Goal: Complete application form: Complete application form

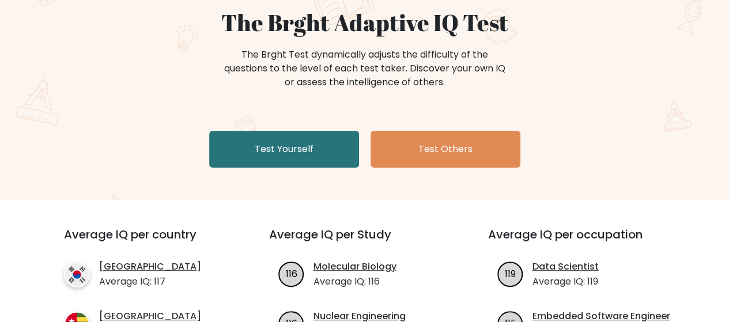
scroll to position [111, 0]
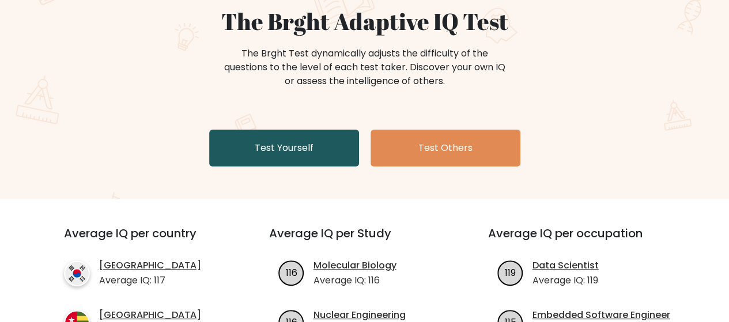
click at [309, 143] on link "Test Yourself" at bounding box center [284, 148] width 150 height 37
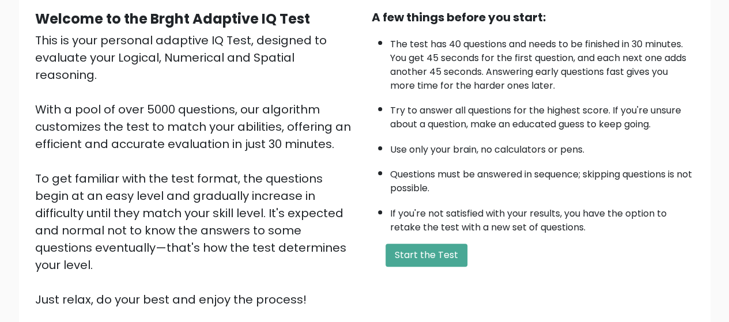
scroll to position [205, 0]
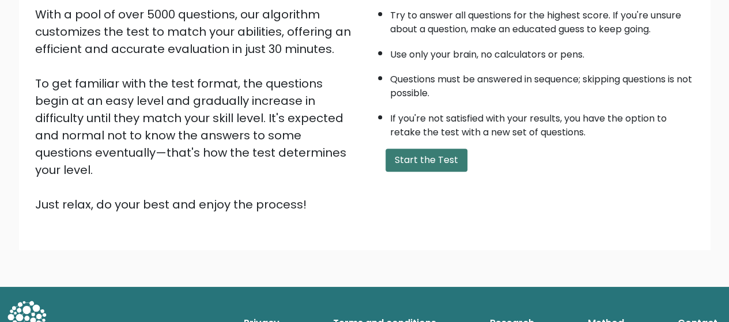
click at [428, 154] on button "Start the Test" at bounding box center [427, 160] width 82 height 23
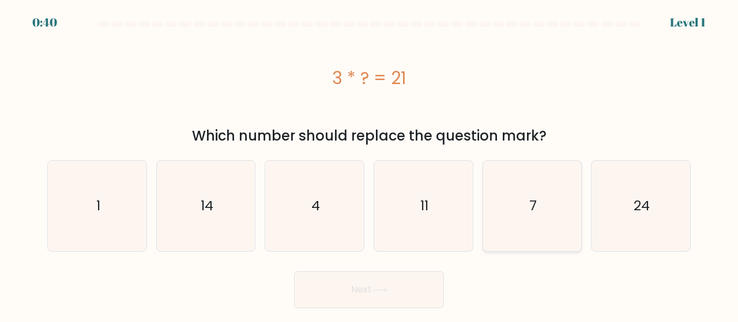
click at [536, 195] on icon "7" at bounding box center [532, 206] width 90 height 90
click at [369, 164] on input "e. 7" at bounding box center [369, 162] width 1 height 3
radio input "true"
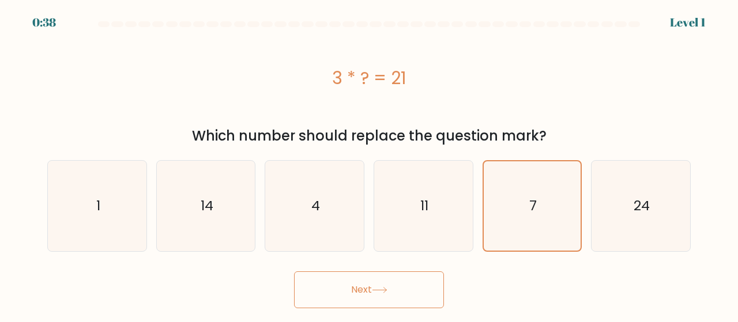
click at [425, 284] on button "Next" at bounding box center [369, 289] width 150 height 37
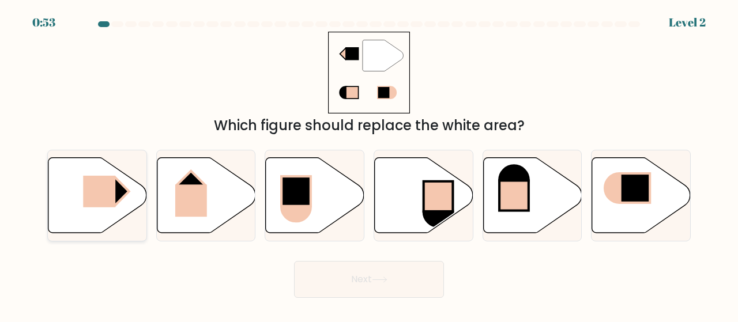
click at [119, 182] on rect at bounding box center [115, 191] width 28 height 28
click at [369, 164] on input "a." at bounding box center [369, 162] width 1 height 3
radio input "true"
click at [375, 280] on icon at bounding box center [380, 280] width 16 height 6
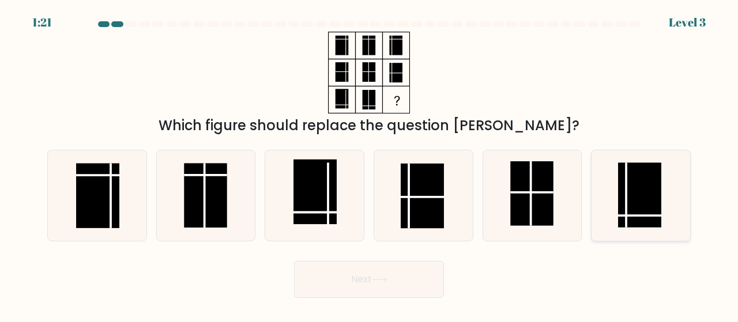
click at [652, 181] on rect at bounding box center [639, 195] width 43 height 65
click at [369, 164] on input "f." at bounding box center [369, 162] width 1 height 3
radio input "true"
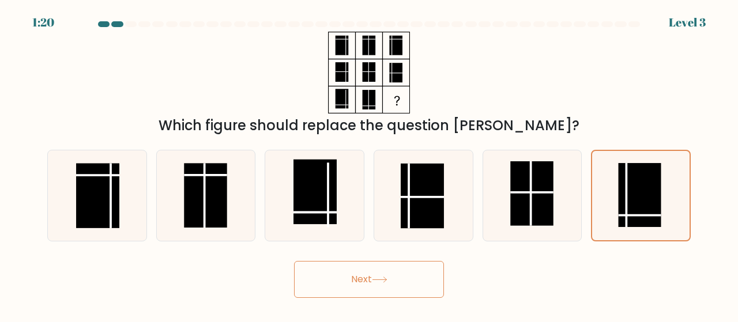
click at [392, 262] on button "Next" at bounding box center [369, 279] width 150 height 37
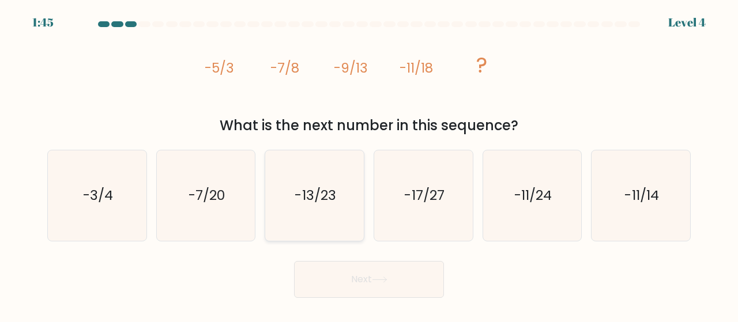
click at [318, 207] on icon "-13/23" at bounding box center [314, 195] width 90 height 90
click at [369, 164] on input "c. -13/23" at bounding box center [369, 162] width 1 height 3
radio input "true"
click at [387, 277] on icon at bounding box center [380, 280] width 16 height 6
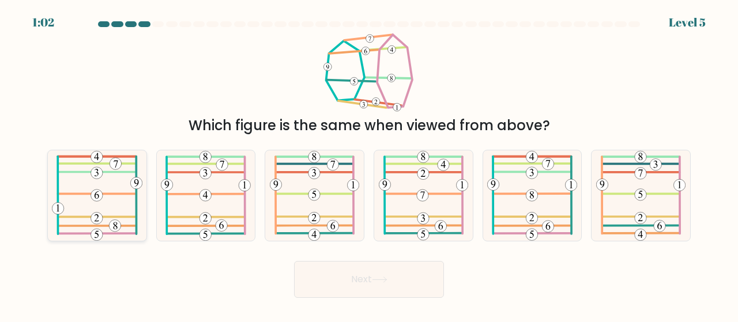
click at [120, 202] on icon at bounding box center [97, 195] width 90 height 90
click at [369, 164] on input "a." at bounding box center [369, 162] width 1 height 3
radio input "true"
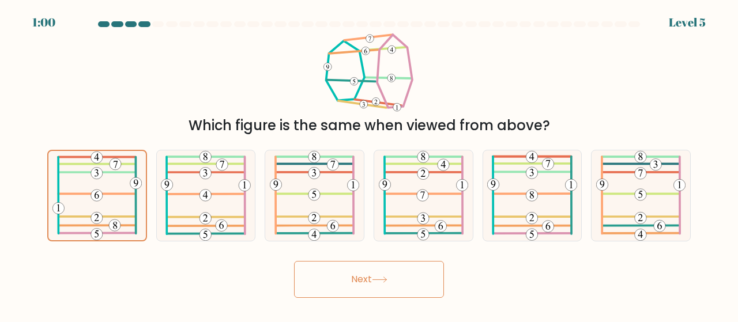
click at [354, 274] on button "Next" at bounding box center [369, 279] width 150 height 37
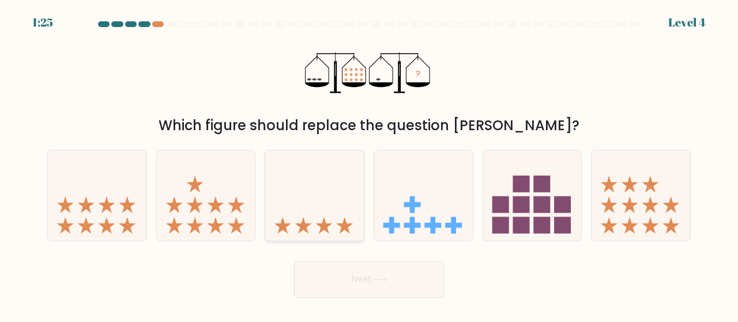
click at [320, 197] on icon at bounding box center [314, 195] width 99 height 81
click at [369, 164] on input "c." at bounding box center [369, 162] width 1 height 3
radio input "true"
click at [358, 287] on button "Next" at bounding box center [369, 279] width 150 height 37
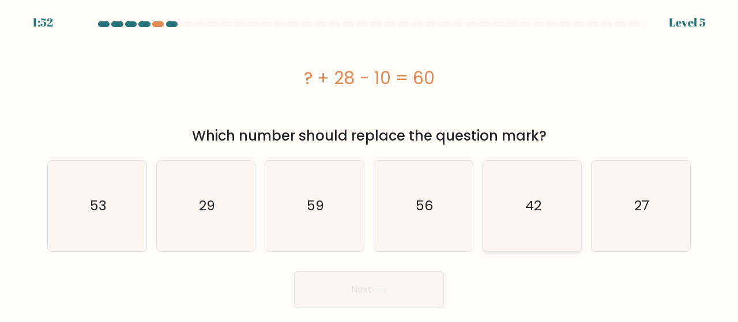
click at [509, 180] on icon "42" at bounding box center [532, 206] width 90 height 90
click at [369, 164] on input "e. 42" at bounding box center [369, 162] width 1 height 3
radio input "true"
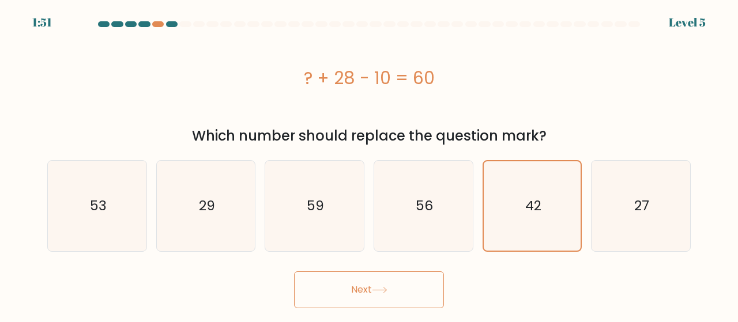
click at [341, 289] on button "Next" at bounding box center [369, 289] width 150 height 37
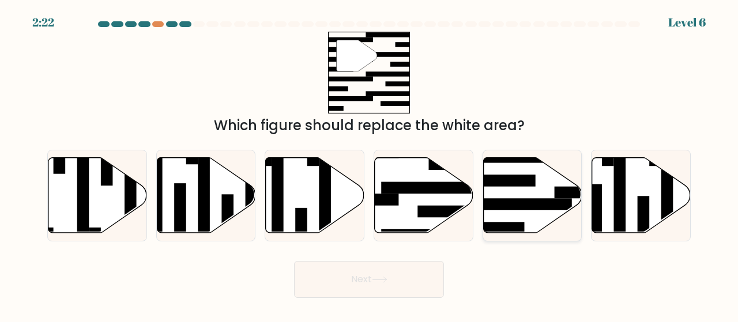
click at [526, 182] on rect at bounding box center [499, 181] width 71 height 12
click at [369, 164] on input "e." at bounding box center [369, 162] width 1 height 3
radio input "true"
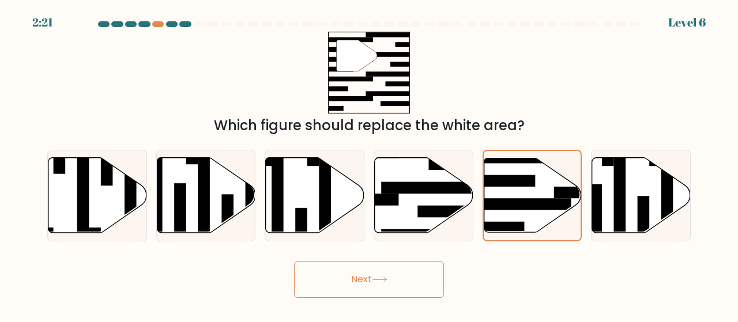
click at [351, 270] on button "Next" at bounding box center [369, 279] width 150 height 37
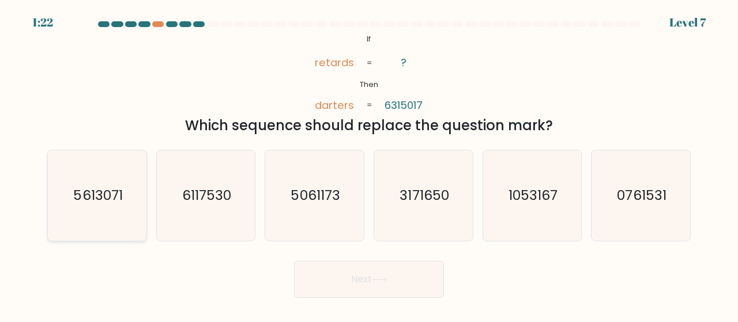
click at [108, 182] on icon "5613071" at bounding box center [97, 195] width 90 height 90
click at [369, 164] on input "a. 5613071" at bounding box center [369, 162] width 1 height 3
radio input "true"
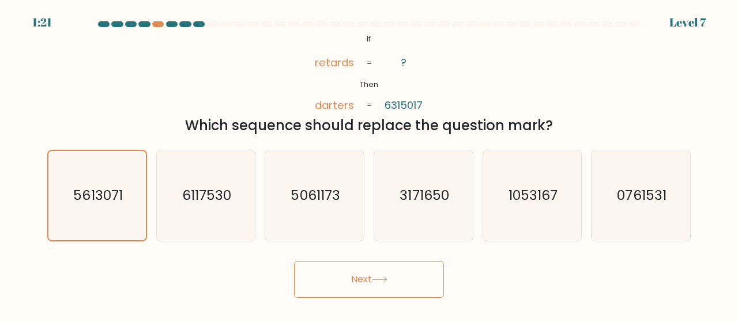
click at [349, 282] on button "Next" at bounding box center [369, 279] width 150 height 37
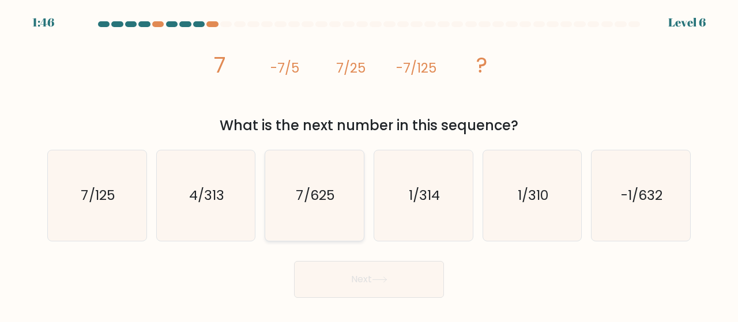
click at [311, 199] on text "7/625" at bounding box center [315, 195] width 39 height 19
click at [369, 164] on input "c. 7/625" at bounding box center [369, 162] width 1 height 3
radio input "true"
click at [362, 281] on button "Next" at bounding box center [369, 279] width 150 height 37
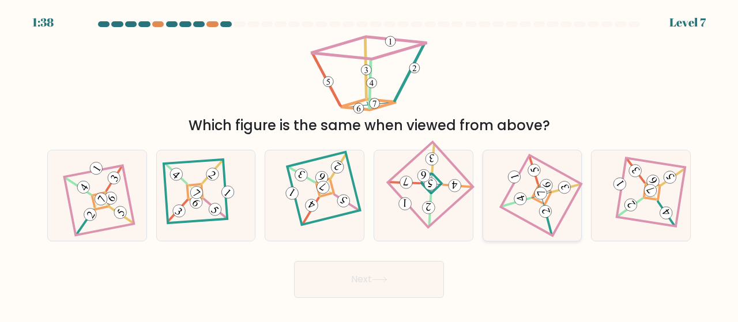
click at [524, 199] on 887 at bounding box center [521, 199] width 16 height 16
click at [369, 164] on input "e." at bounding box center [369, 162] width 1 height 3
radio input "true"
click at [361, 272] on button "Next" at bounding box center [369, 279] width 150 height 37
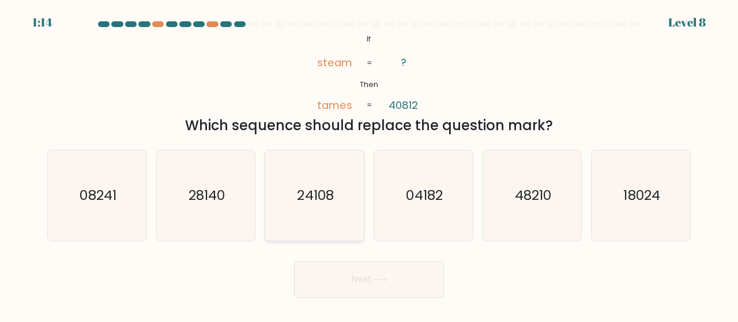
click at [323, 204] on text "24108" at bounding box center [315, 195] width 36 height 19
click at [369, 164] on input "c. 24108" at bounding box center [369, 162] width 1 height 3
radio input "true"
click at [361, 277] on button "Next" at bounding box center [369, 279] width 150 height 37
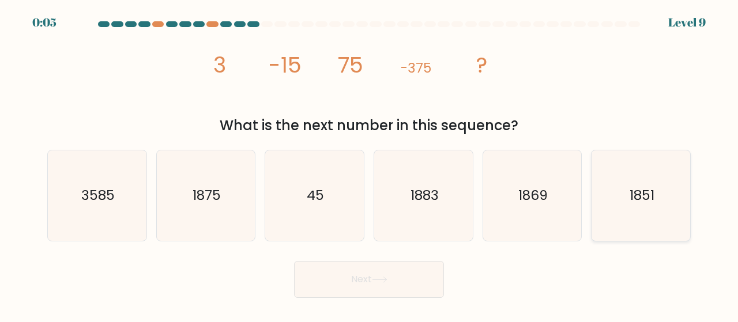
click at [658, 213] on icon "1851" at bounding box center [640, 195] width 90 height 90
click at [369, 164] on input "f. 1851" at bounding box center [369, 162] width 1 height 3
radio input "true"
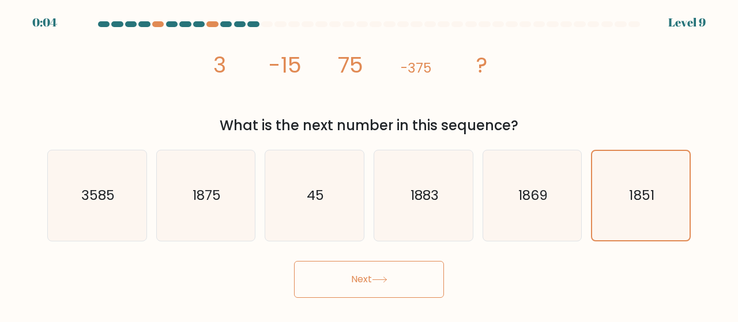
click at [400, 269] on button "Next" at bounding box center [369, 279] width 150 height 37
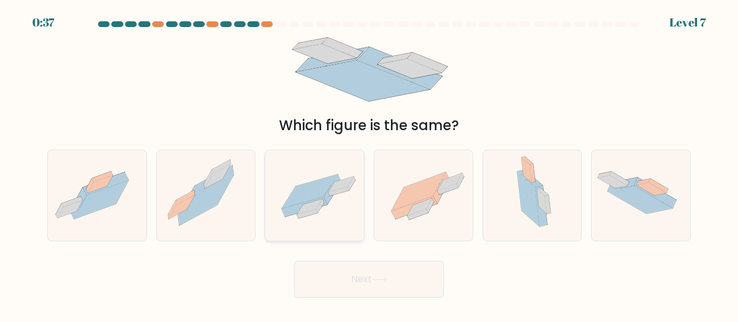
click at [319, 189] on icon at bounding box center [310, 192] width 56 height 34
click at [369, 164] on input "c." at bounding box center [369, 162] width 1 height 3
radio input "true"
click at [343, 278] on button "Next" at bounding box center [369, 279] width 150 height 37
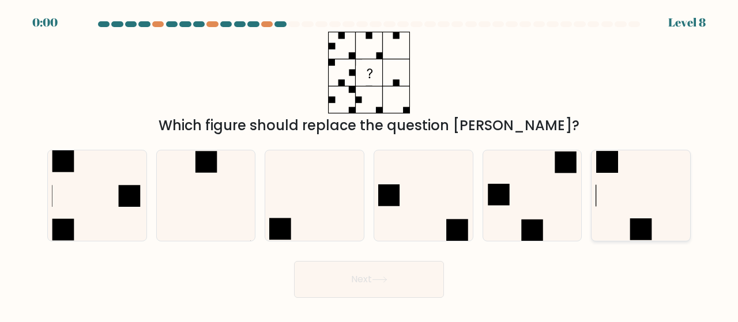
click at [633, 183] on icon at bounding box center [640, 195] width 90 height 90
click at [369, 164] on input "f." at bounding box center [369, 162] width 1 height 3
radio input "true"
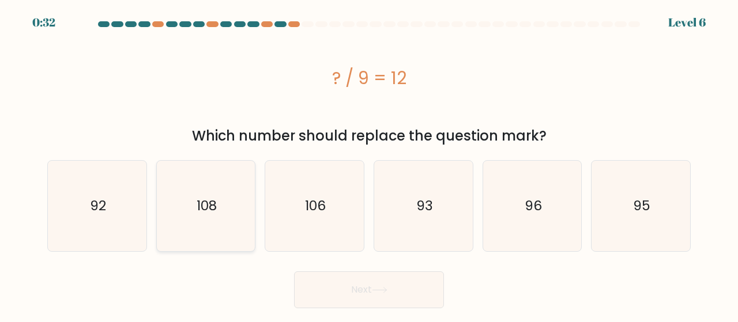
click at [201, 200] on text "108" at bounding box center [207, 206] width 20 height 19
click at [369, 164] on input "b. 108" at bounding box center [369, 162] width 1 height 3
radio input "true"
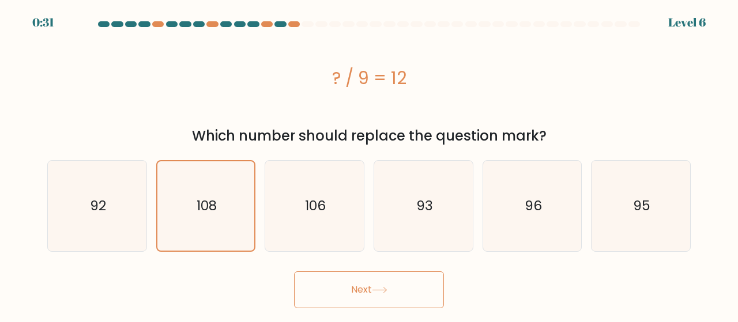
click at [347, 299] on button "Next" at bounding box center [369, 289] width 150 height 37
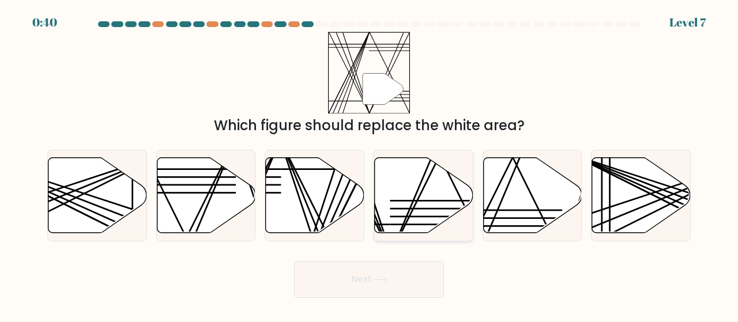
click at [426, 203] on icon at bounding box center [424, 194] width 99 height 75
click at [369, 164] on input "d." at bounding box center [369, 162] width 1 height 3
radio input "true"
click at [405, 274] on button "Next" at bounding box center [369, 279] width 150 height 37
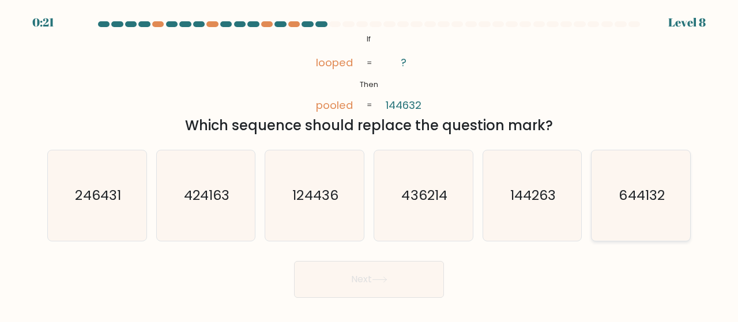
click at [661, 208] on icon "644132" at bounding box center [640, 195] width 90 height 90
click at [369, 164] on input "f. 644132" at bounding box center [369, 162] width 1 height 3
radio input "true"
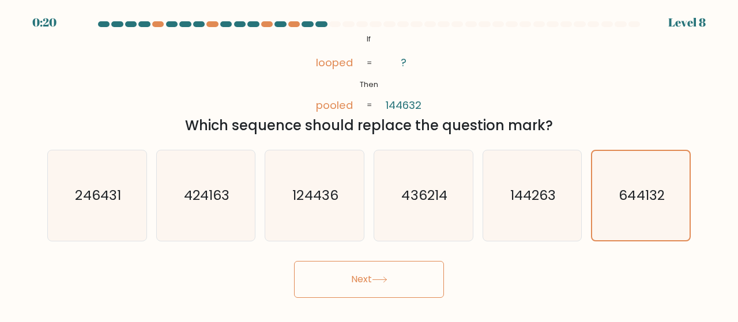
click at [424, 263] on button "Next" at bounding box center [369, 279] width 150 height 37
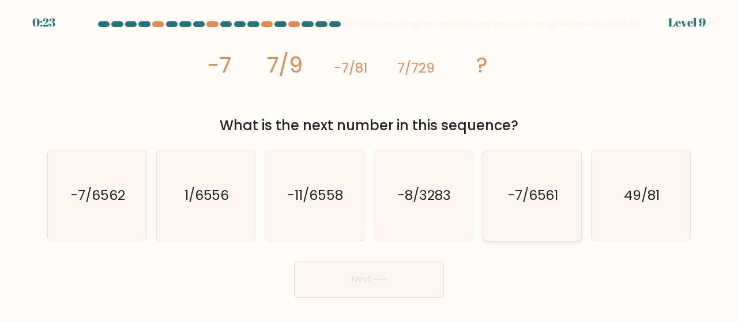
click at [538, 199] on text "-7/6561" at bounding box center [533, 195] width 51 height 19
click at [369, 164] on input "e. -7/6561" at bounding box center [369, 162] width 1 height 3
radio input "true"
click at [373, 288] on button "Next" at bounding box center [369, 279] width 150 height 37
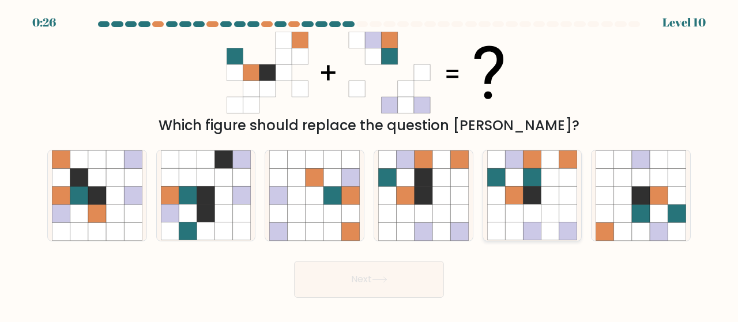
click at [530, 210] on icon at bounding box center [532, 214] width 18 height 18
click at [369, 164] on input "e." at bounding box center [369, 162] width 1 height 3
radio input "true"
click at [389, 263] on button "Next" at bounding box center [369, 279] width 150 height 37
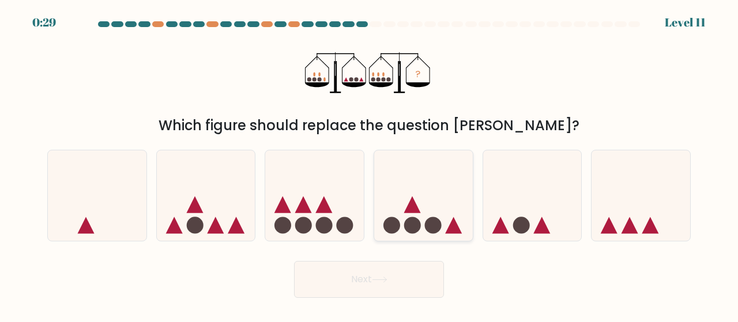
click at [432, 191] on icon at bounding box center [423, 195] width 99 height 81
click at [369, 164] on input "d." at bounding box center [369, 162] width 1 height 3
radio input "true"
click at [356, 278] on button "Next" at bounding box center [369, 279] width 150 height 37
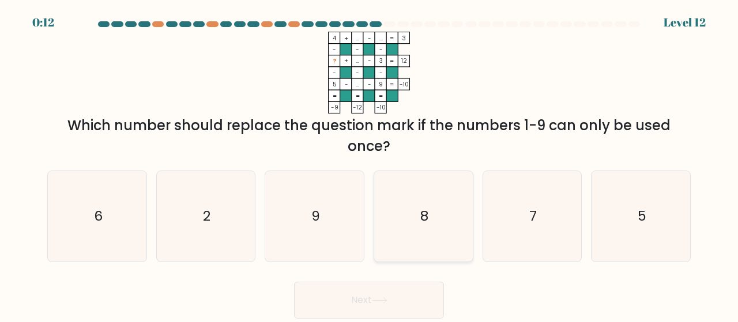
click at [464, 218] on icon "8" at bounding box center [423, 216] width 90 height 90
click at [369, 164] on input "d. 8" at bounding box center [369, 162] width 1 height 3
radio input "true"
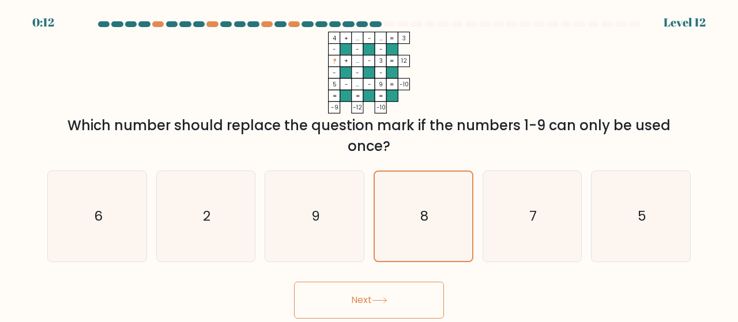
click at [422, 301] on button "Next" at bounding box center [369, 300] width 150 height 37
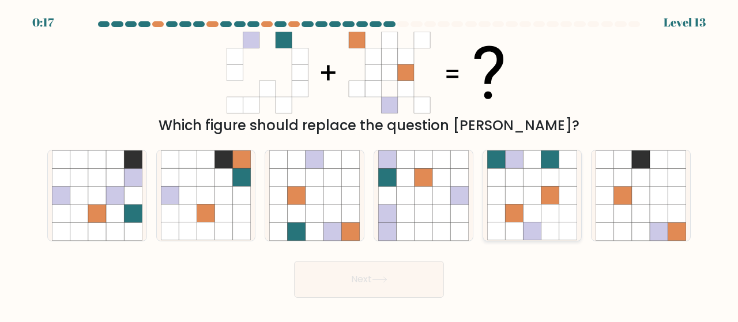
click at [528, 188] on icon at bounding box center [532, 196] width 18 height 18
click at [369, 164] on input "e." at bounding box center [369, 162] width 1 height 3
radio input "true"
click at [408, 271] on button "Next" at bounding box center [369, 279] width 150 height 37
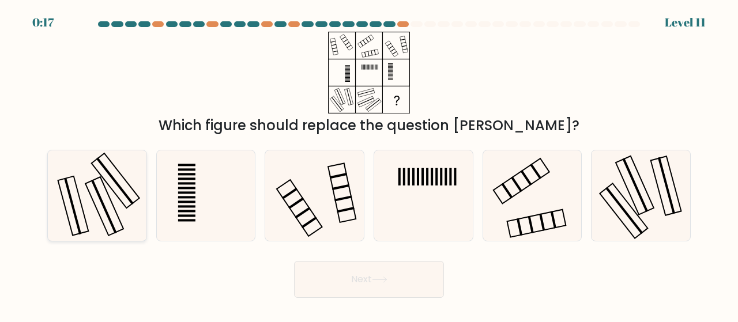
click at [119, 190] on icon at bounding box center [97, 195] width 90 height 90
click at [369, 164] on input "a." at bounding box center [369, 162] width 1 height 3
radio input "true"
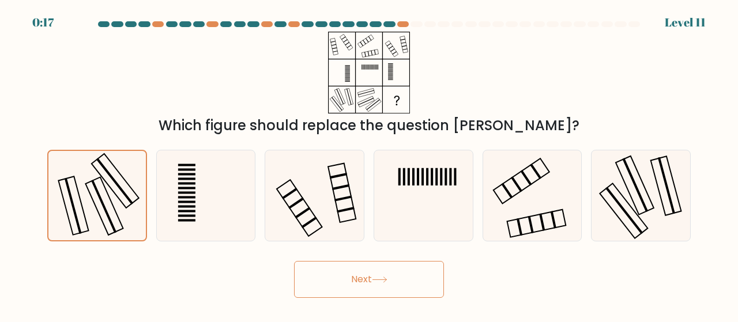
click at [362, 280] on button "Next" at bounding box center [369, 279] width 150 height 37
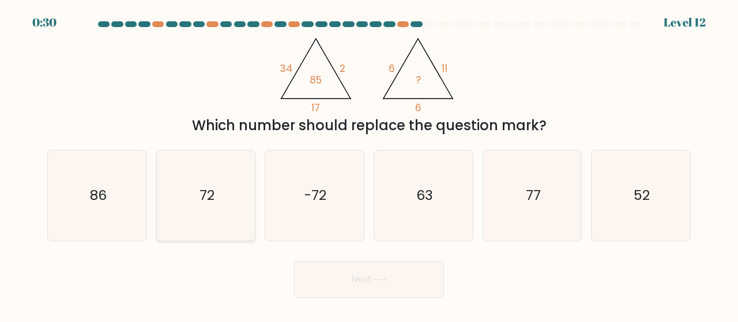
click at [233, 204] on icon "72" at bounding box center [206, 195] width 90 height 90
click at [369, 164] on input "b. 72" at bounding box center [369, 162] width 1 height 3
radio input "true"
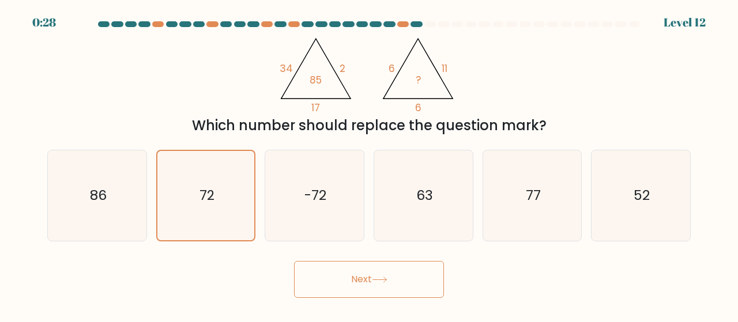
click at [392, 287] on button "Next" at bounding box center [369, 279] width 150 height 37
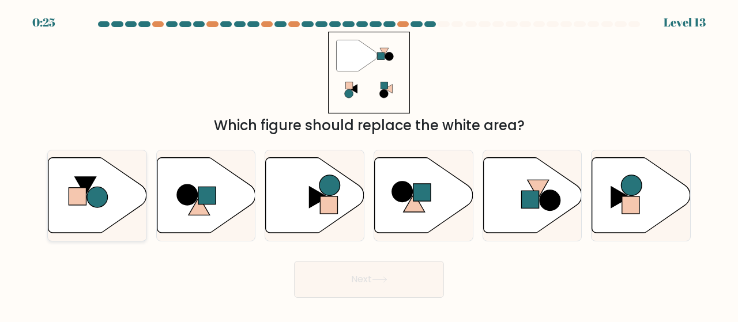
click at [97, 192] on circle at bounding box center [97, 197] width 21 height 21
click at [369, 164] on input "a." at bounding box center [369, 162] width 1 height 3
radio input "true"
click at [377, 285] on button "Next" at bounding box center [369, 279] width 150 height 37
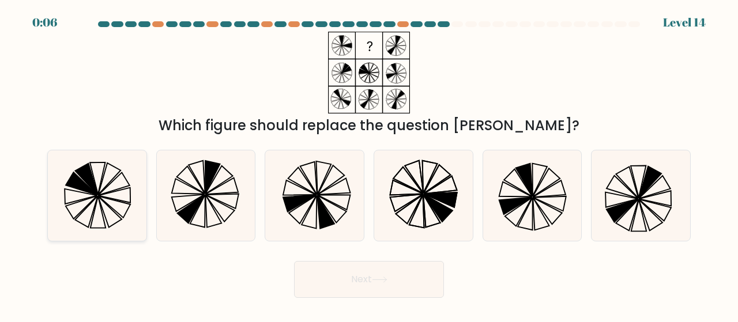
click at [116, 197] on icon at bounding box center [97, 195] width 90 height 90
click at [369, 164] on input "a." at bounding box center [369, 162] width 1 height 3
radio input "true"
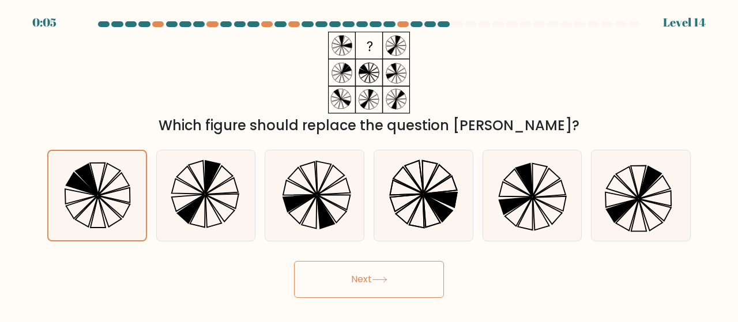
click at [365, 276] on button "Next" at bounding box center [369, 279] width 150 height 37
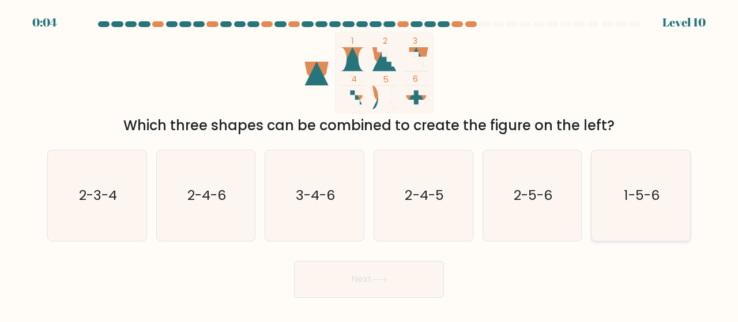
click at [668, 210] on icon "1-5-6" at bounding box center [640, 195] width 90 height 90
click at [369, 164] on input "f. 1-5-6" at bounding box center [369, 162] width 1 height 3
radio input "true"
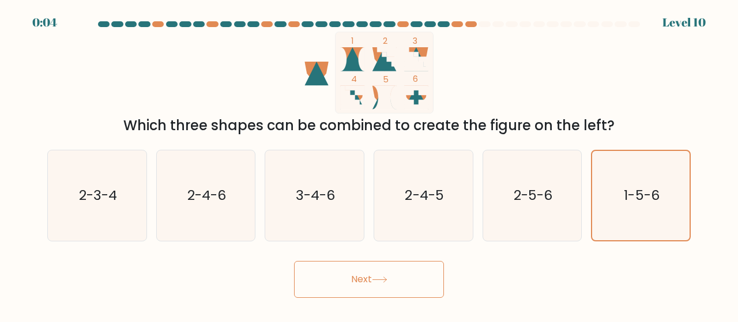
click at [399, 294] on button "Next" at bounding box center [369, 279] width 150 height 37
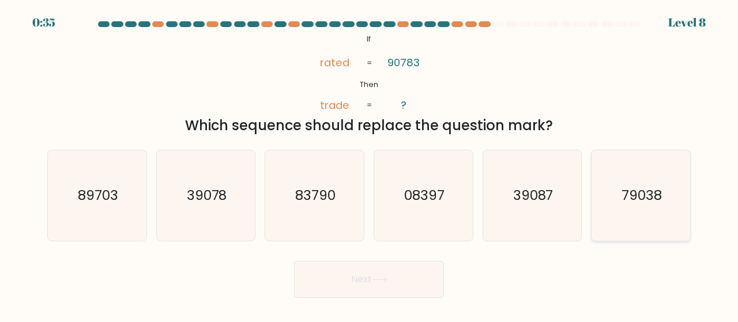
click at [663, 220] on icon "79038" at bounding box center [640, 195] width 90 height 90
click at [369, 164] on input "f. 79038" at bounding box center [369, 162] width 1 height 3
radio input "true"
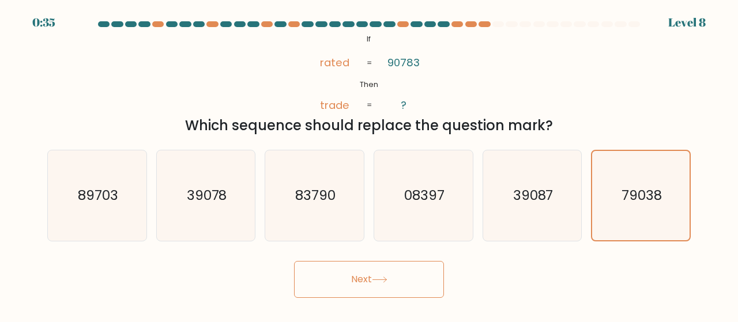
click at [433, 276] on button "Next" at bounding box center [369, 279] width 150 height 37
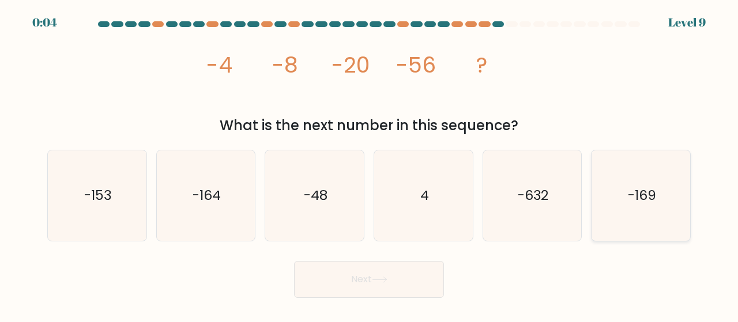
click at [646, 210] on icon "-169" at bounding box center [640, 195] width 90 height 90
click at [369, 164] on input "f. -169" at bounding box center [369, 162] width 1 height 3
radio input "true"
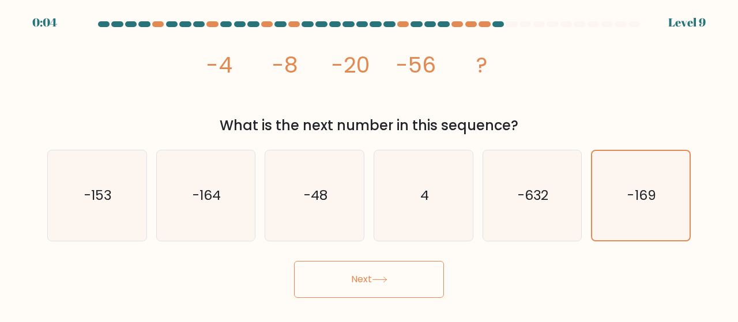
click at [407, 294] on button "Next" at bounding box center [369, 279] width 150 height 37
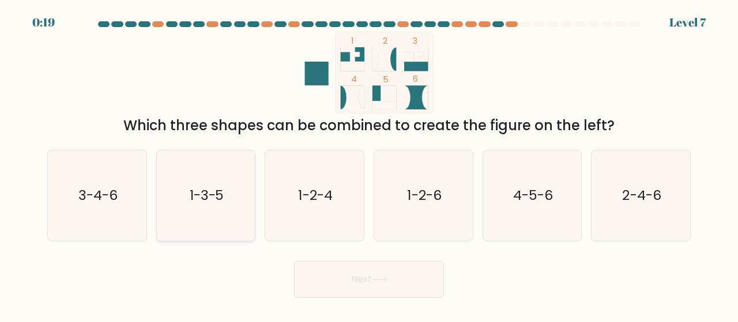
click at [203, 203] on text "1-3-5" at bounding box center [207, 195] width 35 height 19
click at [369, 164] on input "b. 1-3-5" at bounding box center [369, 162] width 1 height 3
radio input "true"
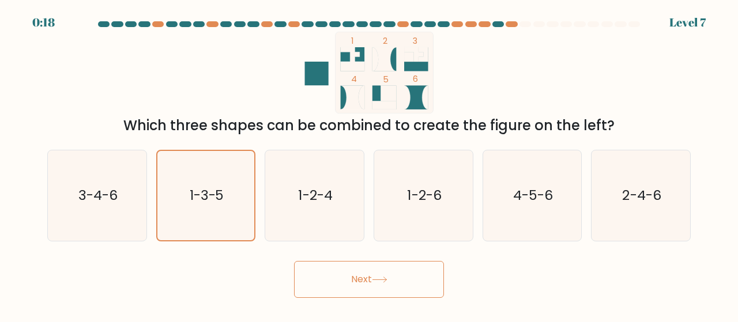
click at [387, 288] on button "Next" at bounding box center [369, 279] width 150 height 37
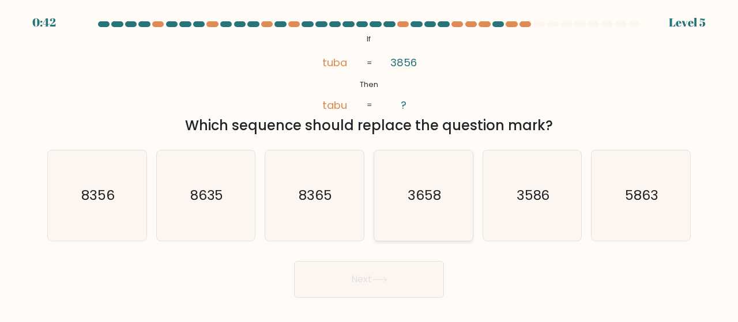
click at [430, 206] on icon "3658" at bounding box center [423, 195] width 90 height 90
click at [369, 164] on input "d. 3658" at bounding box center [369, 162] width 1 height 3
radio input "true"
click at [401, 279] on button "Next" at bounding box center [369, 279] width 150 height 37
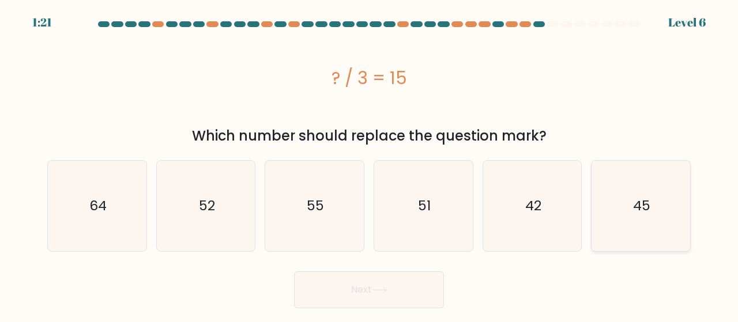
click at [626, 217] on icon "45" at bounding box center [640, 206] width 90 height 90
click at [369, 164] on input "f. 45" at bounding box center [369, 162] width 1 height 3
radio input "true"
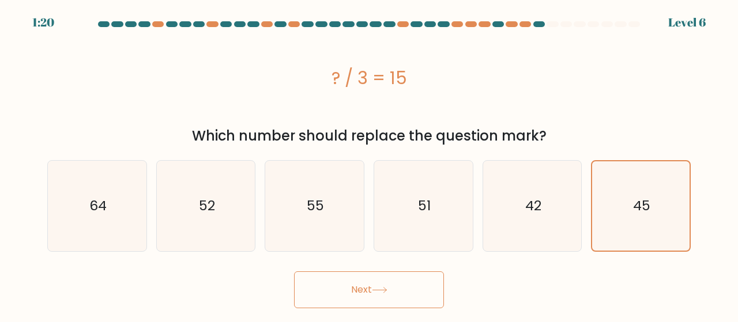
click at [400, 287] on button "Next" at bounding box center [369, 289] width 150 height 37
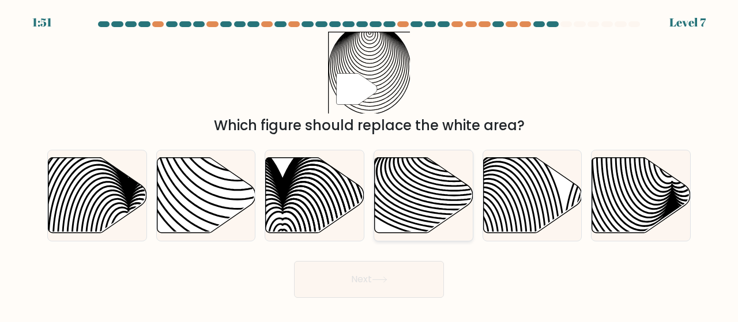
click at [400, 188] on icon at bounding box center [424, 194] width 99 height 75
click at [369, 164] on input "d." at bounding box center [369, 162] width 1 height 3
radio input "true"
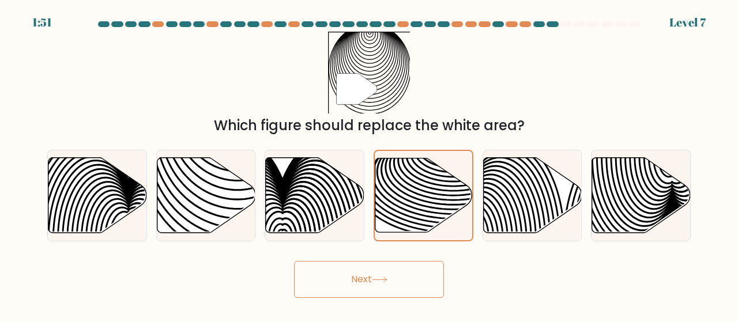
click at [369, 284] on button "Next" at bounding box center [369, 279] width 150 height 37
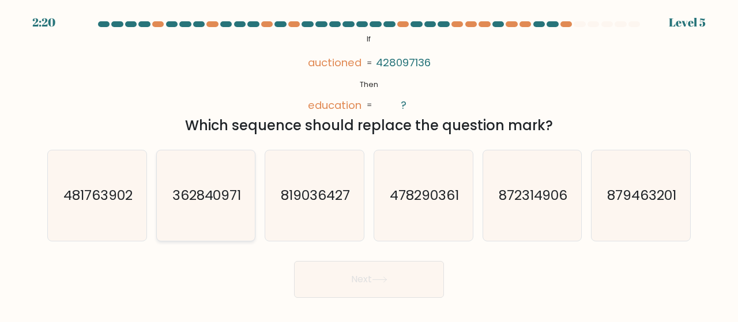
click at [198, 207] on icon "362840971" at bounding box center [206, 195] width 90 height 90
click at [369, 164] on input "b. 362840971" at bounding box center [369, 162] width 1 height 3
radio input "true"
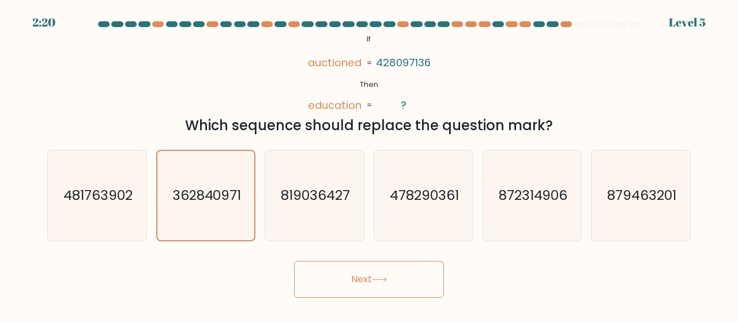
click at [381, 287] on button "Next" at bounding box center [369, 279] width 150 height 37
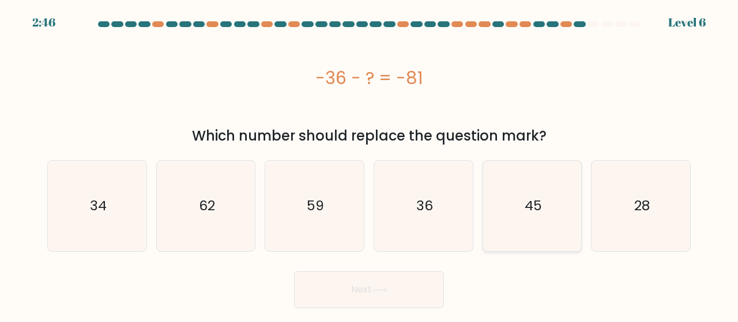
click at [519, 207] on icon "45" at bounding box center [532, 206] width 90 height 90
click at [369, 164] on input "e. 45" at bounding box center [369, 162] width 1 height 3
radio input "true"
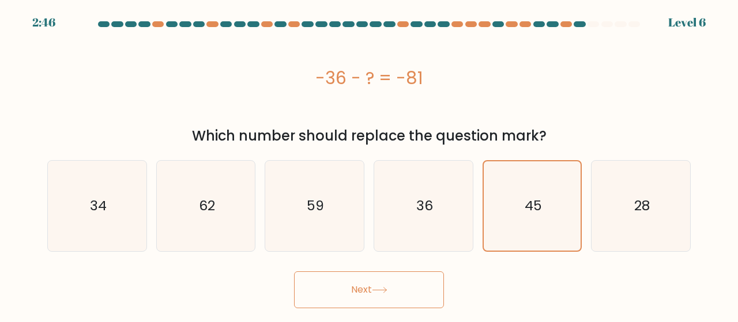
click at [354, 296] on button "Next" at bounding box center [369, 289] width 150 height 37
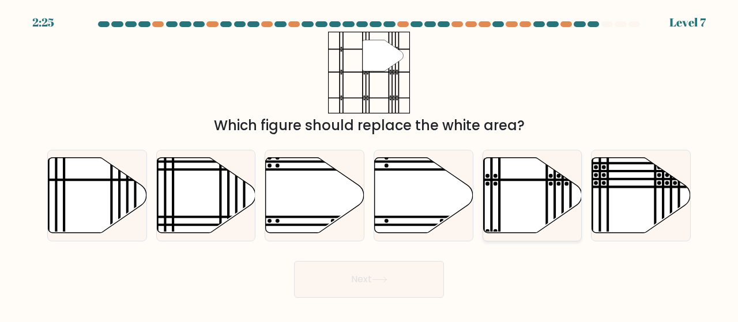
click at [518, 191] on icon at bounding box center [532, 194] width 99 height 75
click at [369, 164] on input "e." at bounding box center [369, 162] width 1 height 3
radio input "true"
click at [390, 279] on button "Next" at bounding box center [369, 279] width 150 height 37
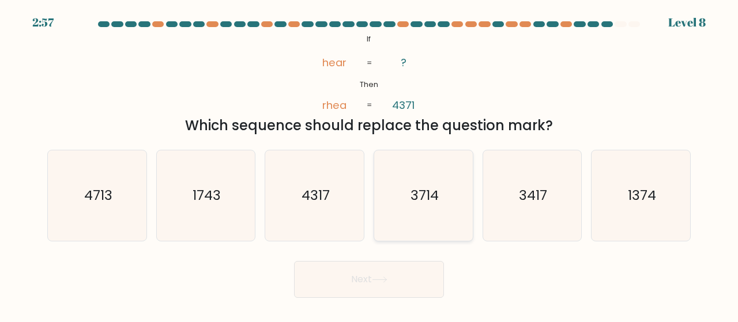
click at [432, 209] on icon "3714" at bounding box center [423, 195] width 90 height 90
click at [369, 164] on input "d. 3714" at bounding box center [369, 162] width 1 height 3
radio input "true"
click at [396, 292] on button "Next" at bounding box center [369, 279] width 150 height 37
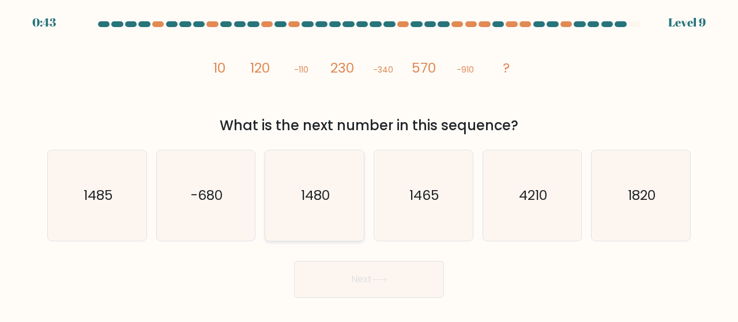
click at [330, 203] on text "1480" at bounding box center [315, 195] width 29 height 19
click at [369, 164] on input "c. 1480" at bounding box center [369, 162] width 1 height 3
radio input "true"
click at [374, 279] on button "Next" at bounding box center [369, 279] width 150 height 37
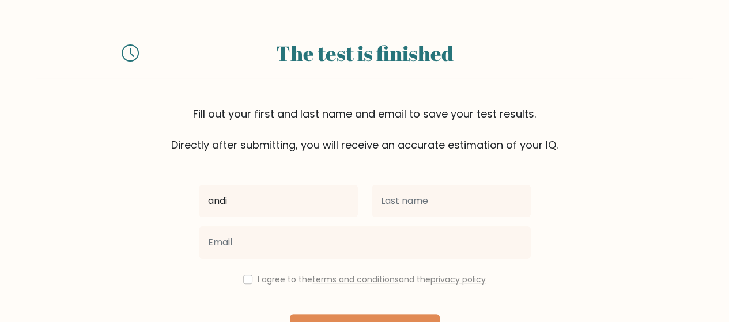
type input "andi"
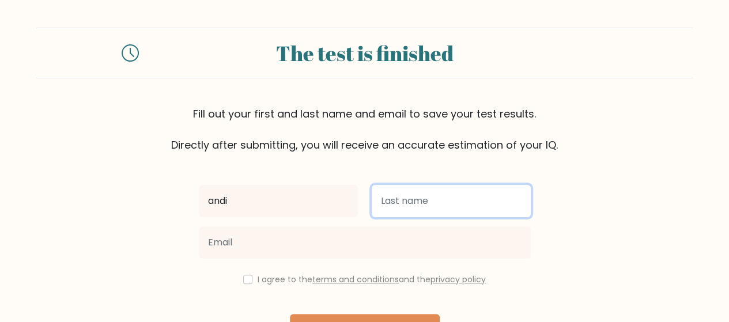
click at [467, 196] on input "text" at bounding box center [451, 201] width 159 height 32
type input "cala"
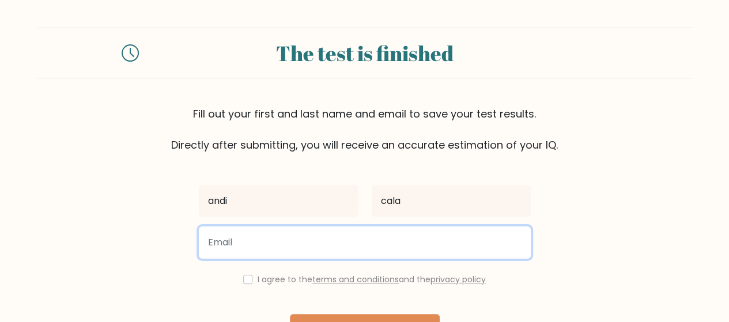
click at [358, 247] on input "email" at bounding box center [365, 242] width 332 height 32
type input "[EMAIL_ADDRESS][DOMAIN_NAME]"
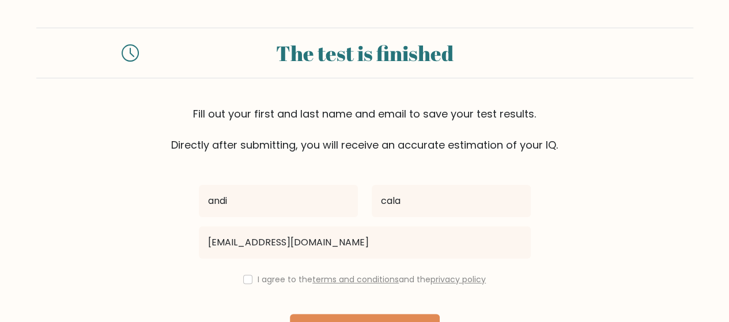
click at [258, 280] on label "I agree to the terms and conditions and the privacy policy" at bounding box center [372, 280] width 228 height 12
click at [243, 278] on input "checkbox" at bounding box center [247, 279] width 9 height 9
checkbox input "true"
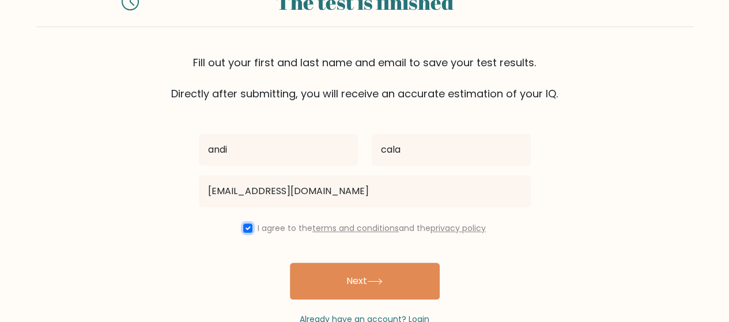
scroll to position [74, 0]
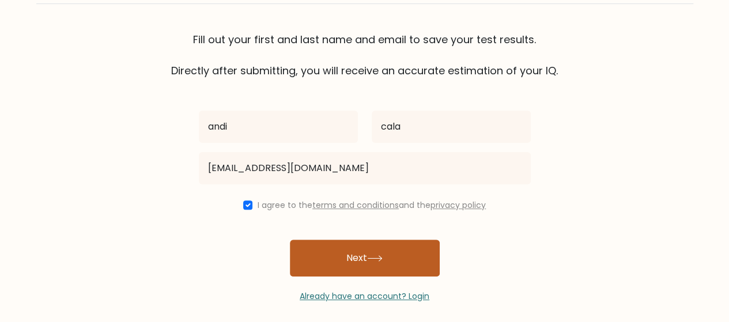
click at [387, 260] on button "Next" at bounding box center [365, 258] width 150 height 37
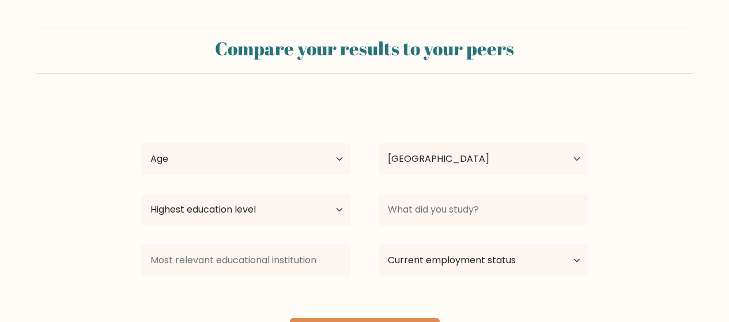
select select "AL"
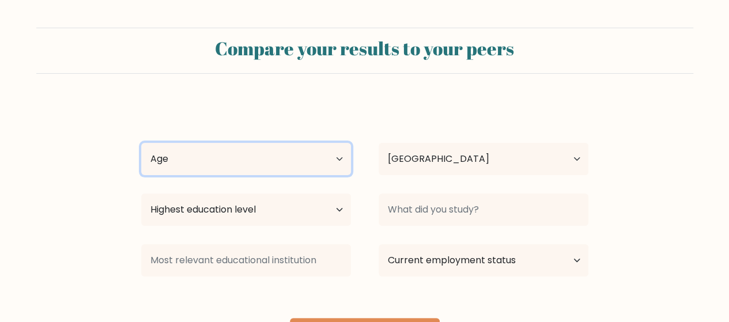
click at [347, 163] on select "Age Under [DEMOGRAPHIC_DATA] [DEMOGRAPHIC_DATA] [DEMOGRAPHIC_DATA] [DEMOGRAPHIC…" at bounding box center [246, 159] width 210 height 32
select select "25_34"
click at [141, 143] on select "Age Under [DEMOGRAPHIC_DATA] [DEMOGRAPHIC_DATA] [DEMOGRAPHIC_DATA] [DEMOGRAPHIC…" at bounding box center [246, 159] width 210 height 32
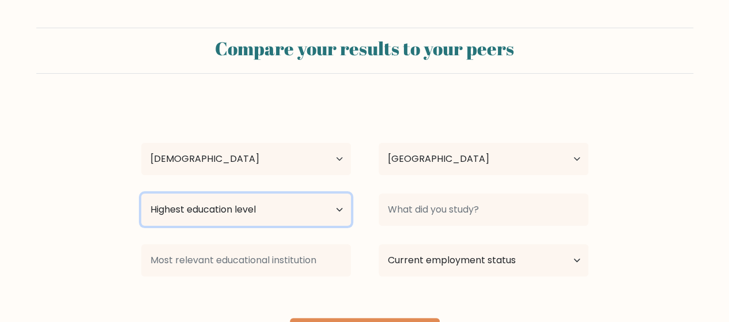
click at [333, 211] on select "Highest education level No schooling Primary Lower Secondary Upper Secondary Oc…" at bounding box center [246, 210] width 210 height 32
click at [141, 194] on select "Highest education level No schooling Primary Lower Secondary Upper Secondary Oc…" at bounding box center [246, 210] width 210 height 32
click at [309, 207] on select "Highest education level No schooling Primary Lower Secondary Upper Secondary Oc…" at bounding box center [246, 210] width 210 height 32
select select "masters_degree"
click at [141, 194] on select "Highest education level No schooling Primary Lower Secondary Upper Secondary Oc…" at bounding box center [246, 210] width 210 height 32
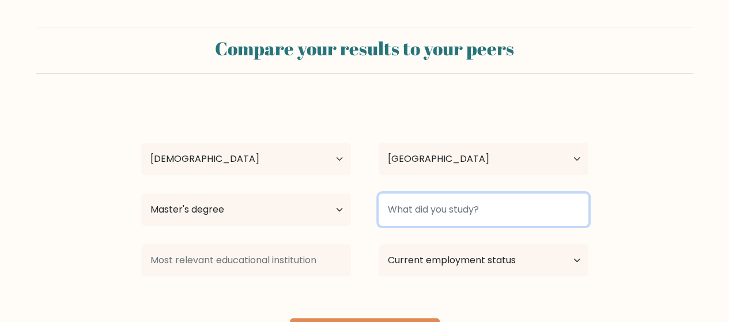
click at [529, 214] on input at bounding box center [484, 210] width 210 height 32
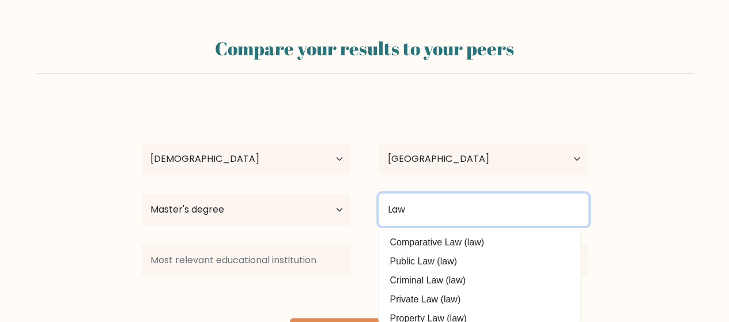
scroll to position [78, 0]
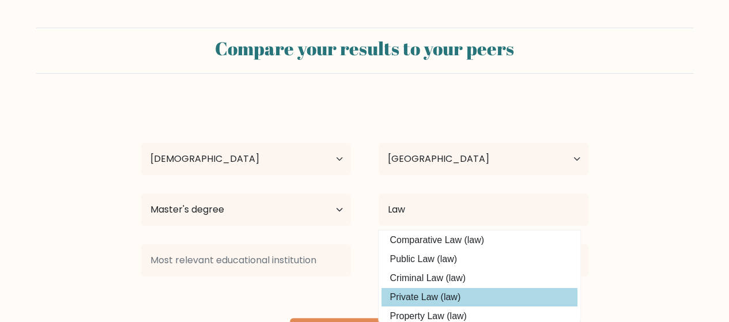
click at [494, 301] on option "Private Law (law)" at bounding box center [480, 297] width 196 height 18
type input "Private Law"
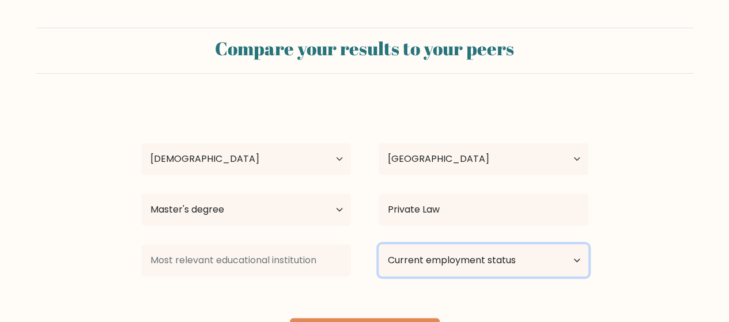
click at [564, 260] on select "Current employment status Employed Student Retired Other / prefer not to answer" at bounding box center [484, 260] width 210 height 32
select select "other"
click at [379, 244] on select "Current employment status Employed Student Retired Other / prefer not to answer" at bounding box center [484, 260] width 210 height 32
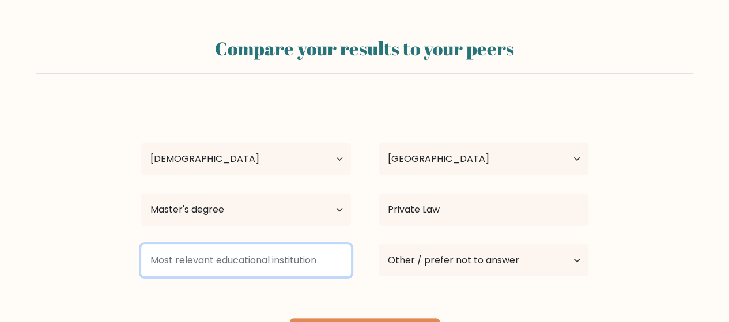
click at [334, 262] on input at bounding box center [246, 260] width 210 height 32
type input "Tirana University"
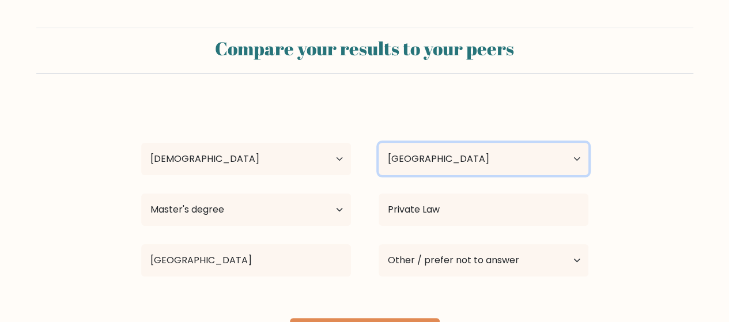
click at [532, 163] on select "Country Afghanistan Albania Algeria American Samoa Andorra Angola Anguilla Anta…" at bounding box center [484, 159] width 210 height 32
click at [379, 143] on select "Country Afghanistan Albania Algeria American Samoa Andorra Angola Anguilla Anta…" at bounding box center [484, 159] width 210 height 32
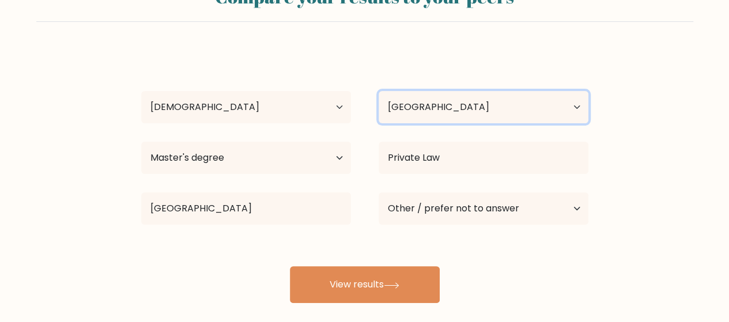
scroll to position [114, 0]
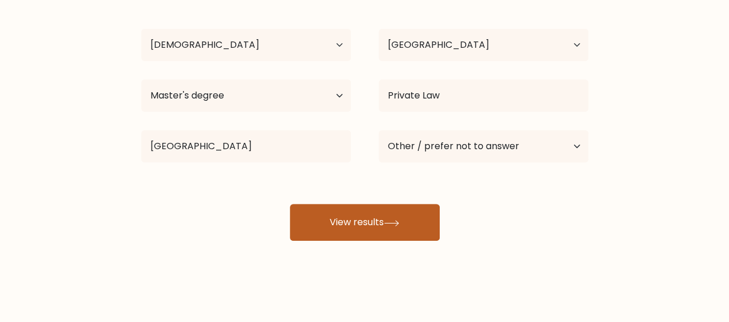
click at [390, 233] on button "View results" at bounding box center [365, 222] width 150 height 37
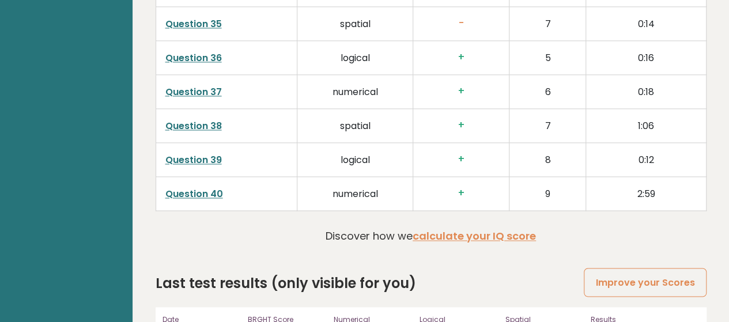
scroll to position [3043, 0]
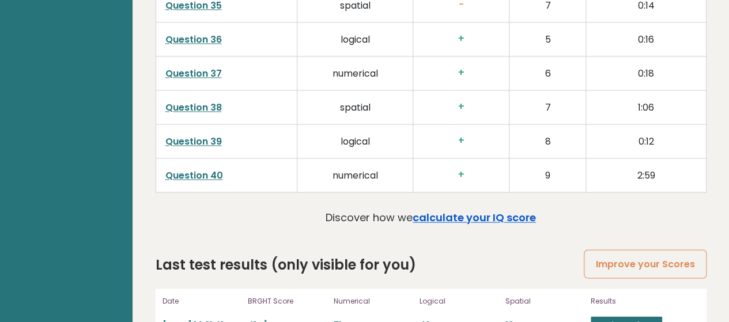
click at [513, 210] on link "calculate your IQ score" at bounding box center [474, 217] width 123 height 14
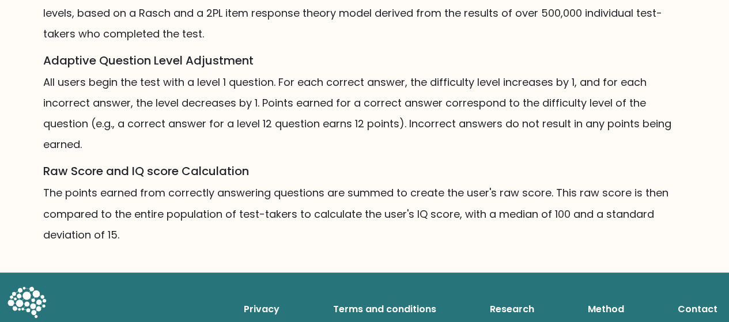
scroll to position [908, 0]
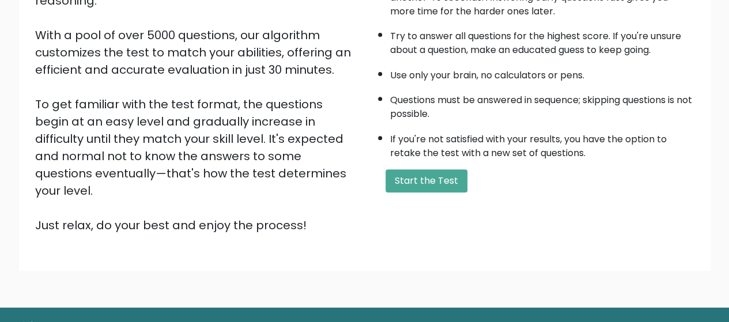
scroll to position [205, 0]
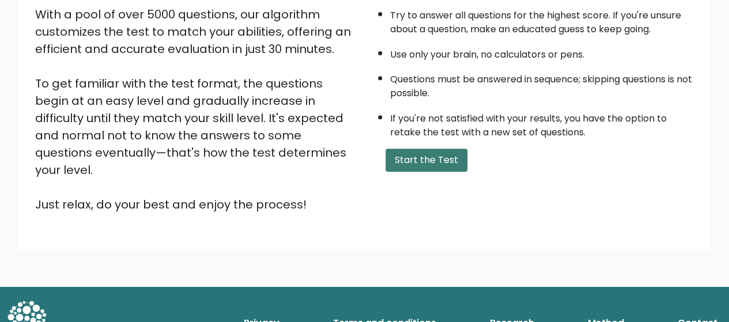
click at [451, 157] on button "Start the Test" at bounding box center [427, 160] width 82 height 23
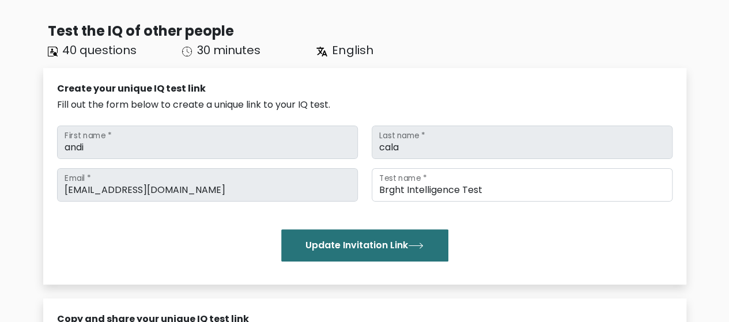
scroll to position [50, 0]
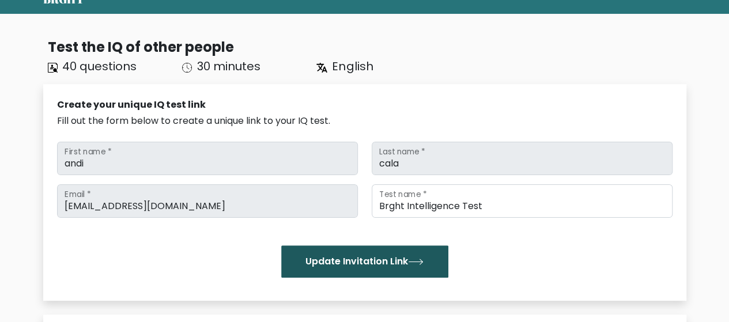
click at [427, 267] on button "Update Invitation Link" at bounding box center [364, 262] width 167 height 32
